Goal: Information Seeking & Learning: Learn about a topic

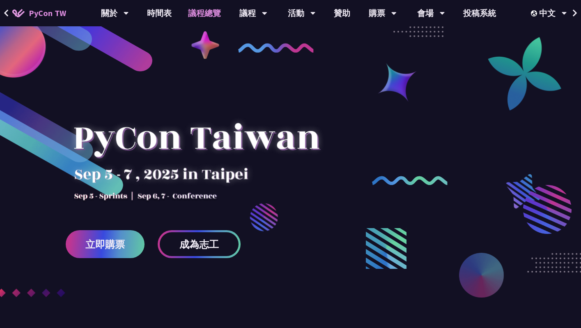
click at [198, 14] on link "議程總覽" at bounding box center [204, 13] width 49 height 26
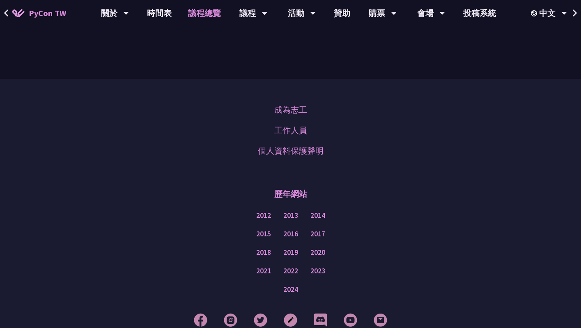
scroll to position [982, 0]
click at [281, 123] on link "工作人員" at bounding box center [290, 129] width 33 height 12
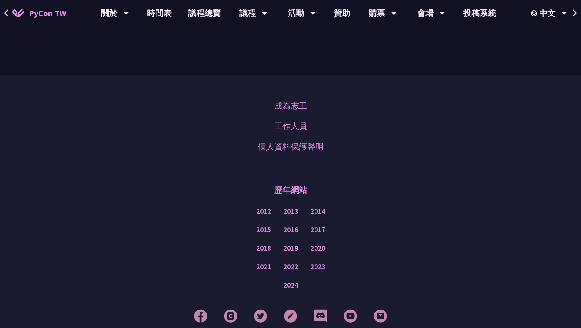
scroll to position [3542, 0]
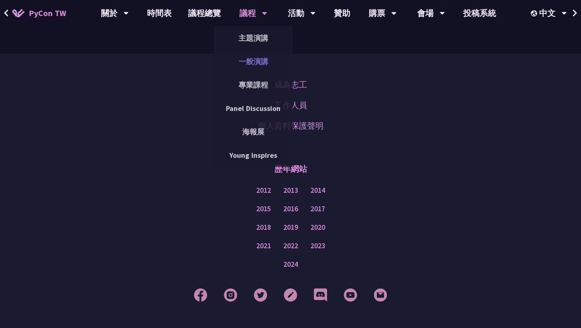
click at [249, 53] on link "一般演講" at bounding box center [253, 61] width 79 height 19
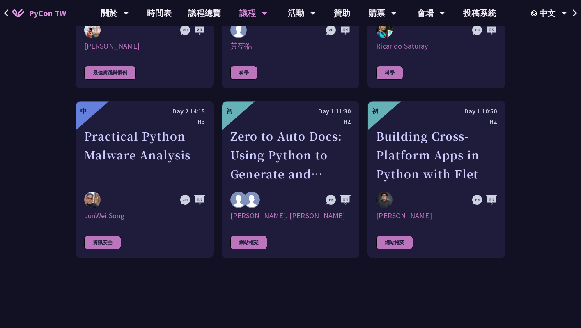
scroll to position [606, 0]
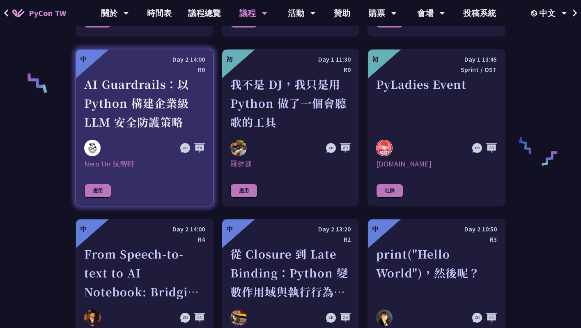
click at [114, 163] on div "Nero Un 阮智軒" at bounding box center [144, 164] width 121 height 10
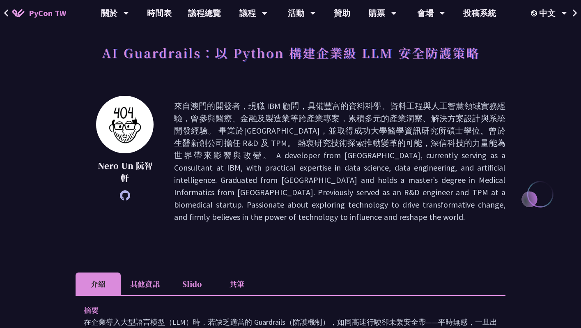
scroll to position [110, 0]
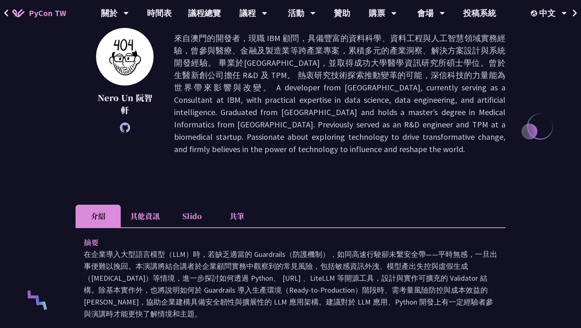
click at [140, 212] on li "其他資訊" at bounding box center [145, 216] width 48 height 23
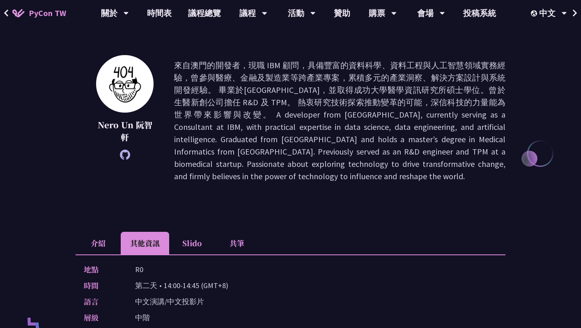
scroll to position [82, 0]
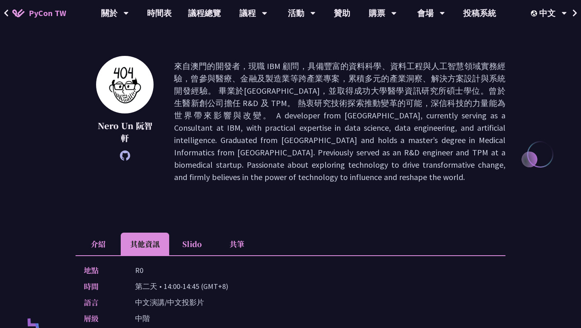
click at [175, 244] on li "Slido" at bounding box center [191, 243] width 45 height 23
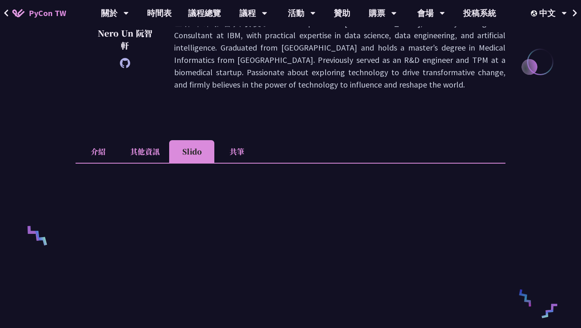
scroll to position [231, 0]
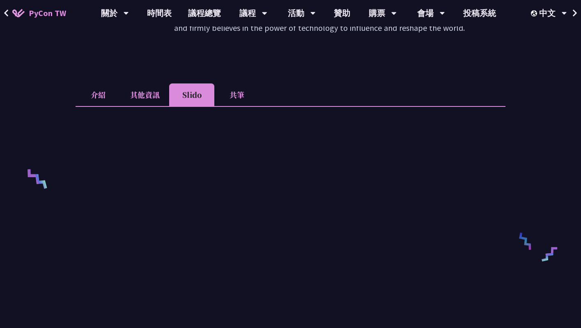
click at [235, 99] on li "共筆" at bounding box center [236, 94] width 45 height 23
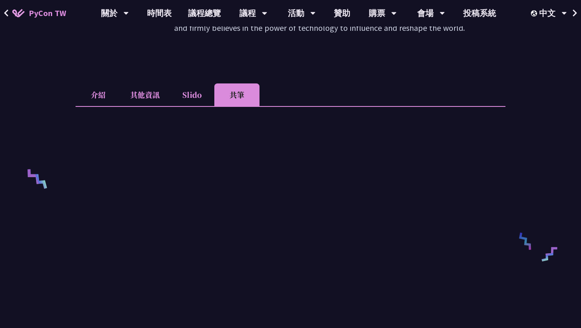
click at [202, 97] on li "Slido" at bounding box center [191, 94] width 45 height 23
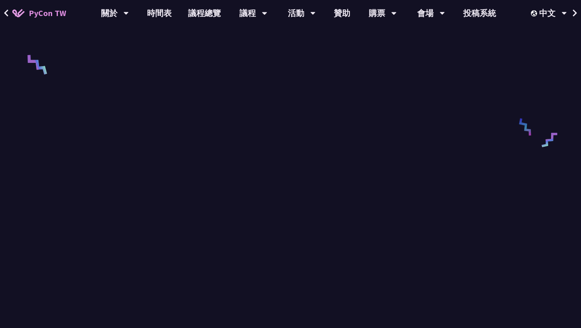
scroll to position [342, 0]
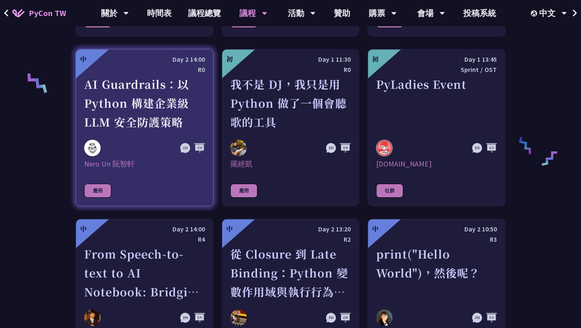
click at [97, 161] on div "Nero Un 阮智軒" at bounding box center [144, 164] width 121 height 10
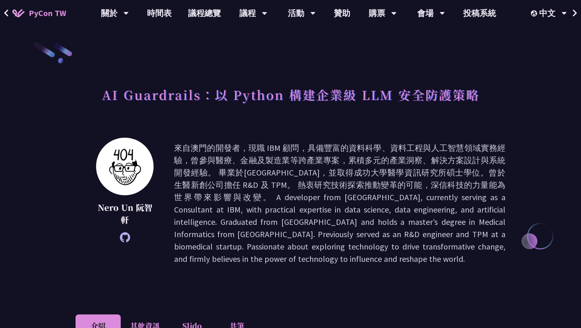
click at [128, 241] on icon at bounding box center [125, 237] width 10 height 10
